Goal: Task Accomplishment & Management: Manage account settings

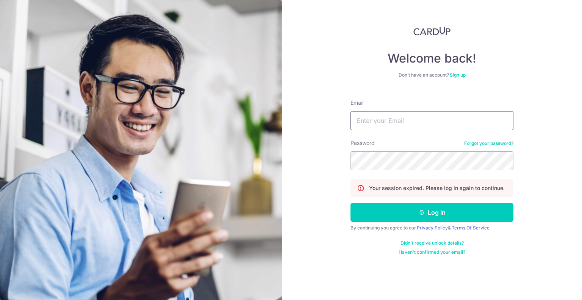
click at [431, 121] on input "Email" at bounding box center [432, 120] width 163 height 19
type input "tangzann@gmail.com"
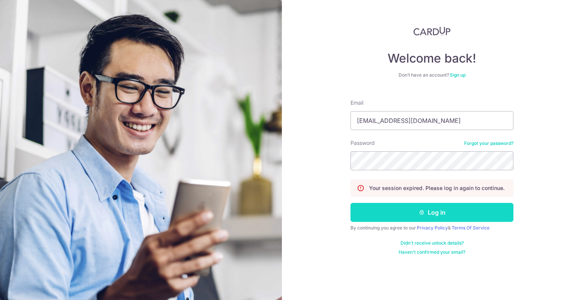
click at [432, 210] on button "Log in" at bounding box center [432, 212] width 163 height 19
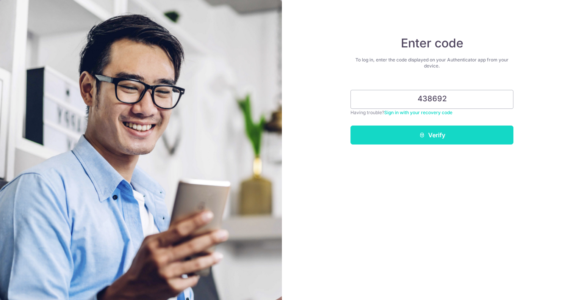
type input "438692"
click at [423, 135] on icon "submit" at bounding box center [422, 135] width 6 height 6
